Goal: Information Seeking & Learning: Learn about a topic

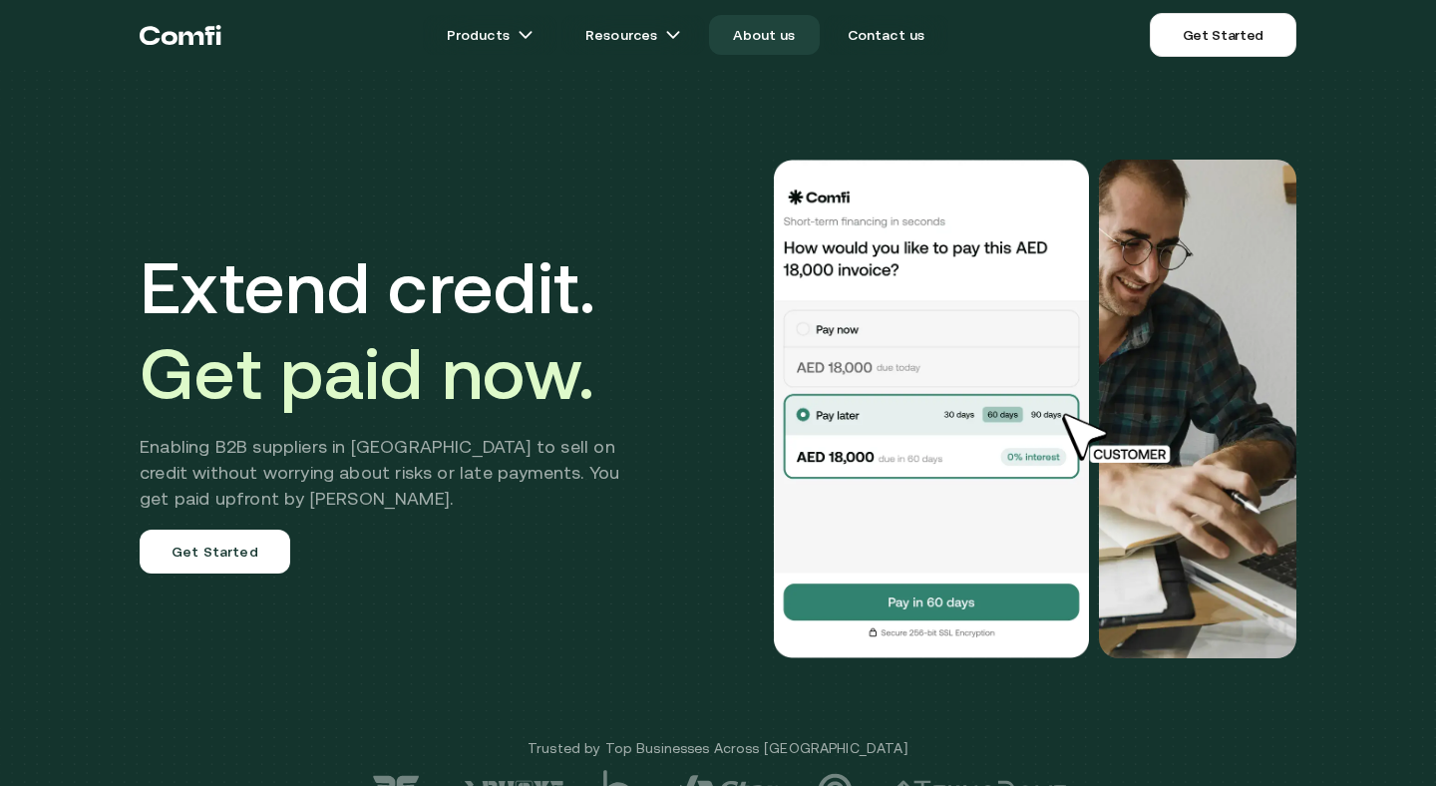
click at [788, 41] on link "About us" at bounding box center [764, 35] width 110 height 40
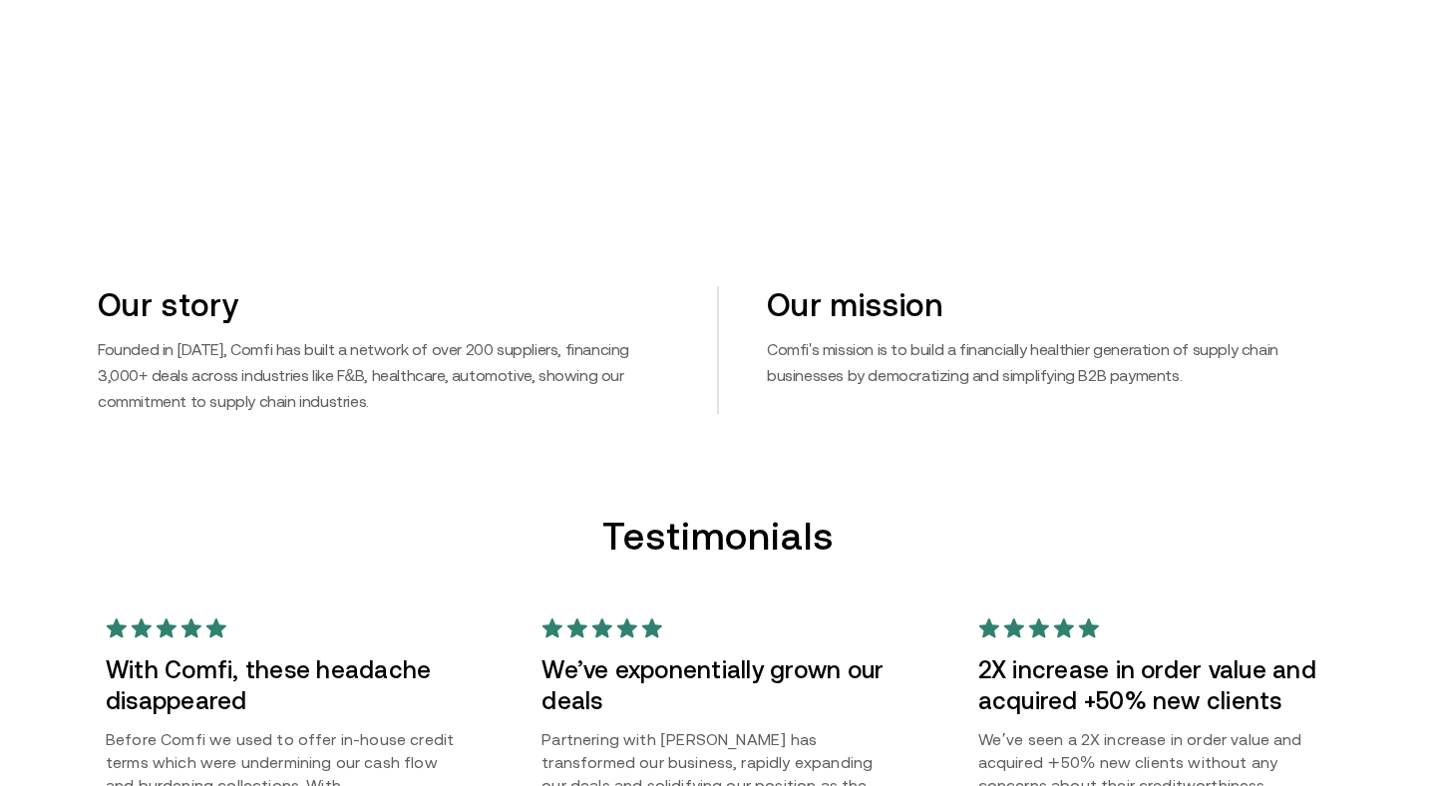
scroll to position [1074, 0]
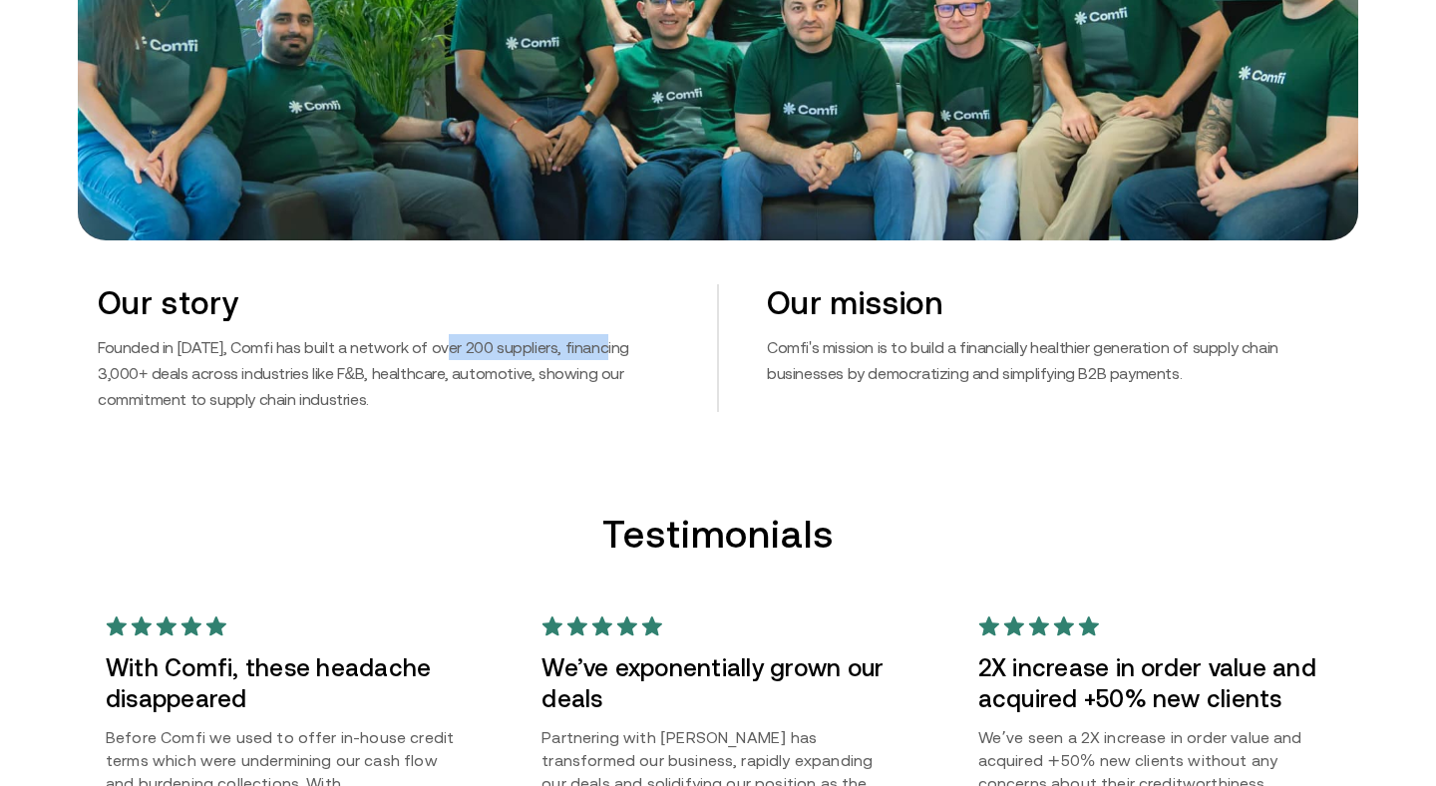
drag, startPoint x: 440, startPoint y: 347, endPoint x: 590, endPoint y: 347, distance: 150.5
click at [590, 347] on p "Founded in [DATE], Comfi has built a network of over 200 suppliers, financing 3…" at bounding box center [383, 373] width 571 height 78
click at [614, 401] on p "Founded in [DATE], Comfi has built a network of over 200 suppliers, financing 3…" at bounding box center [383, 373] width 571 height 78
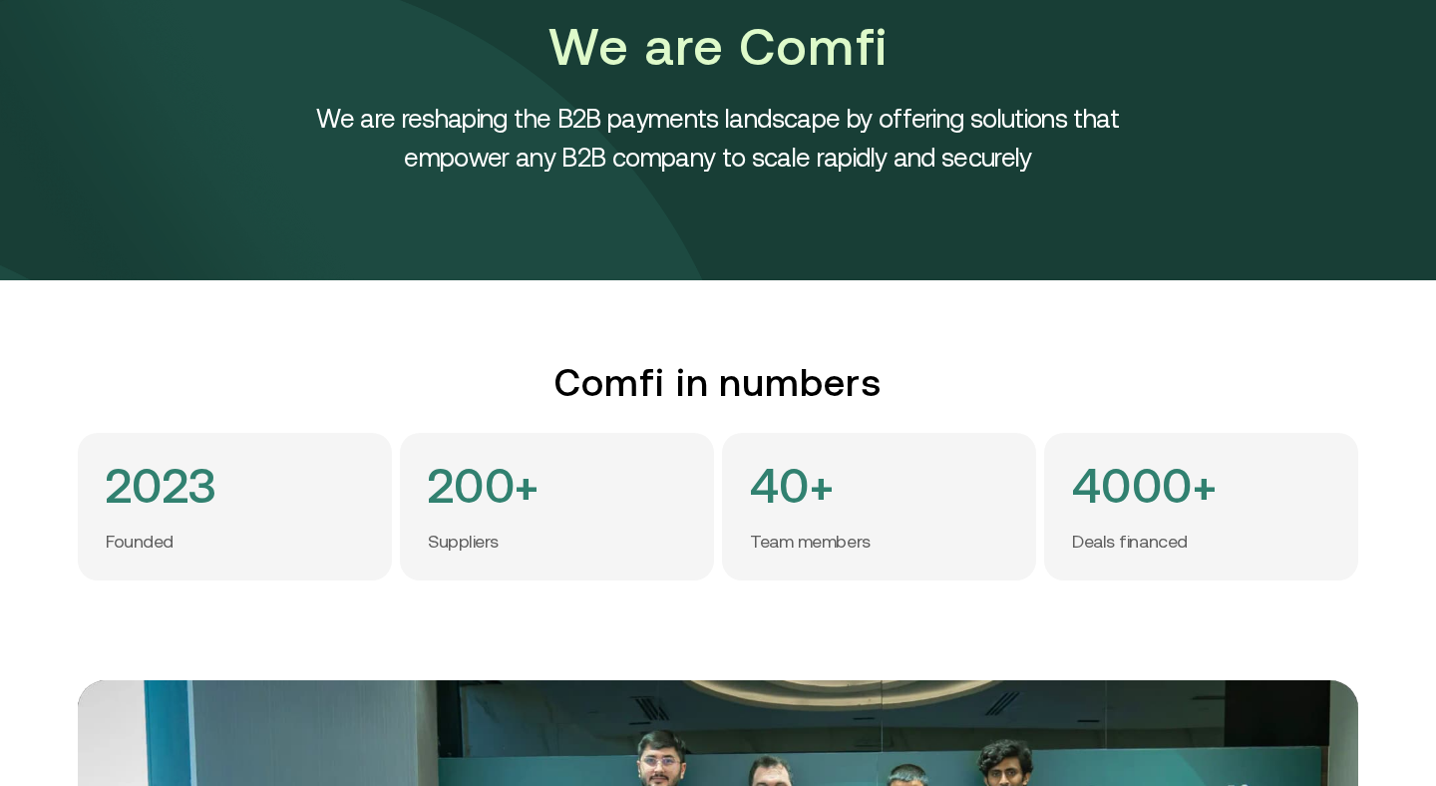
scroll to position [0, 0]
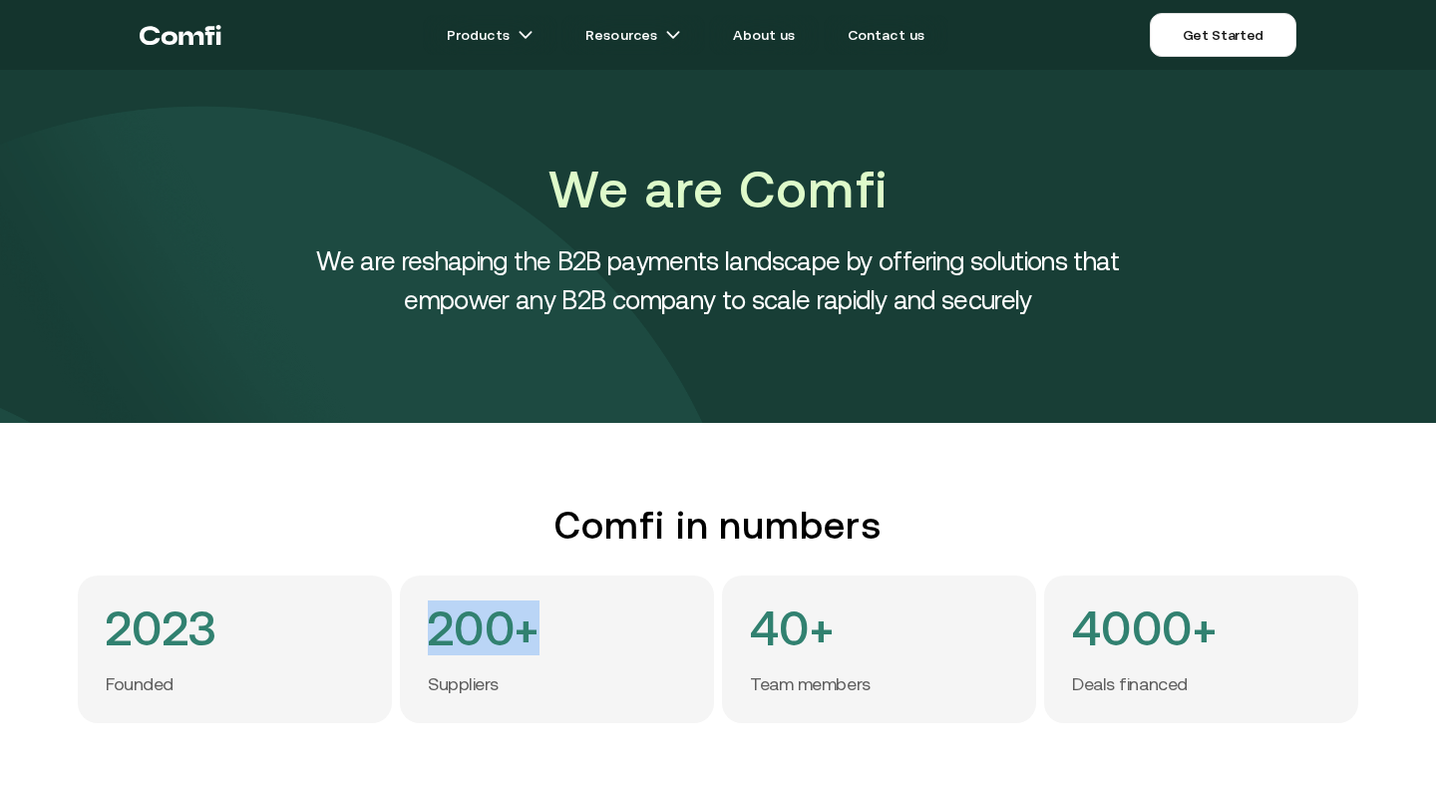
drag, startPoint x: 428, startPoint y: 631, endPoint x: 552, endPoint y: 630, distance: 124.6
click at [547, 631] on div "200+ Suppliers" at bounding box center [557, 649] width 314 height 148
click at [596, 624] on div "200+ Suppliers" at bounding box center [557, 649] width 314 height 148
